Goal: Check status: Check status

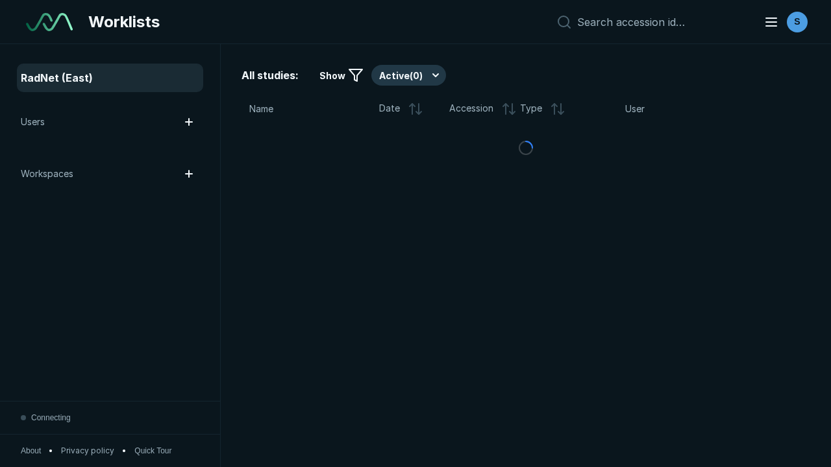
scroll to position [3545, 5408]
